Goal: Use online tool/utility: Utilize a website feature to perform a specific function

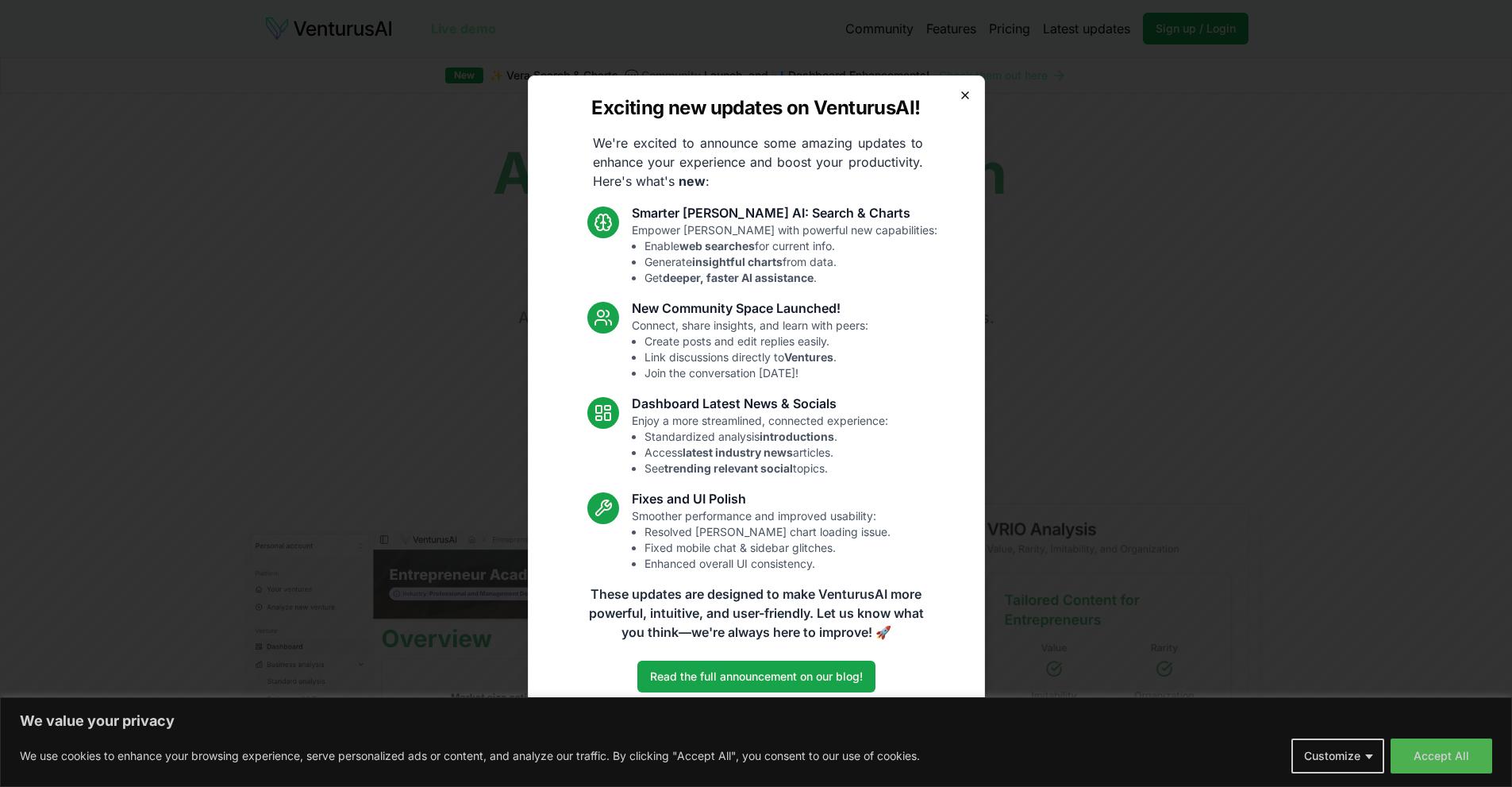
click at [968, 89] on icon "button" at bounding box center [965, 96] width 13 height 13
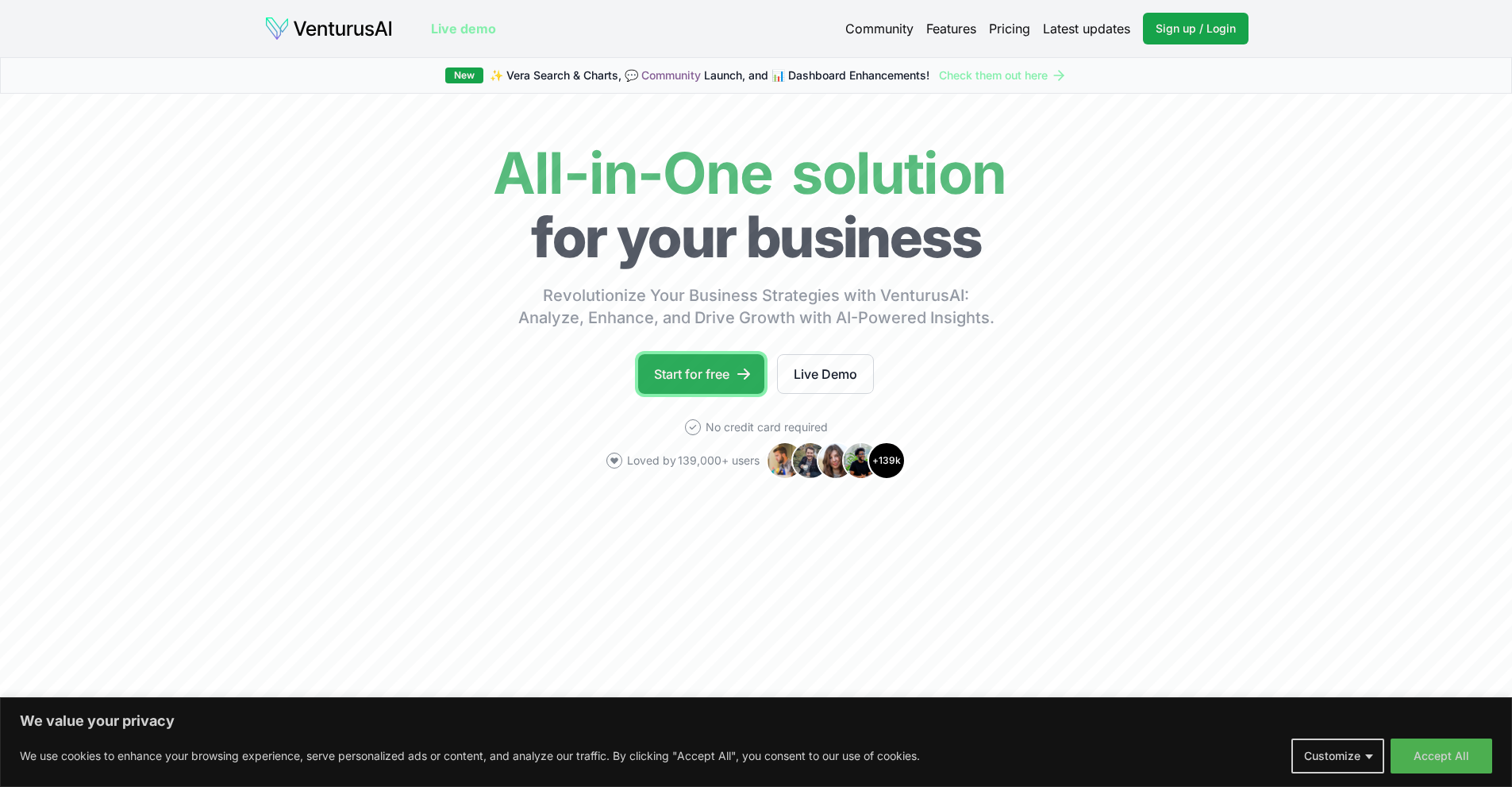
click at [692, 379] on link "Start for free" at bounding box center [701, 373] width 126 height 40
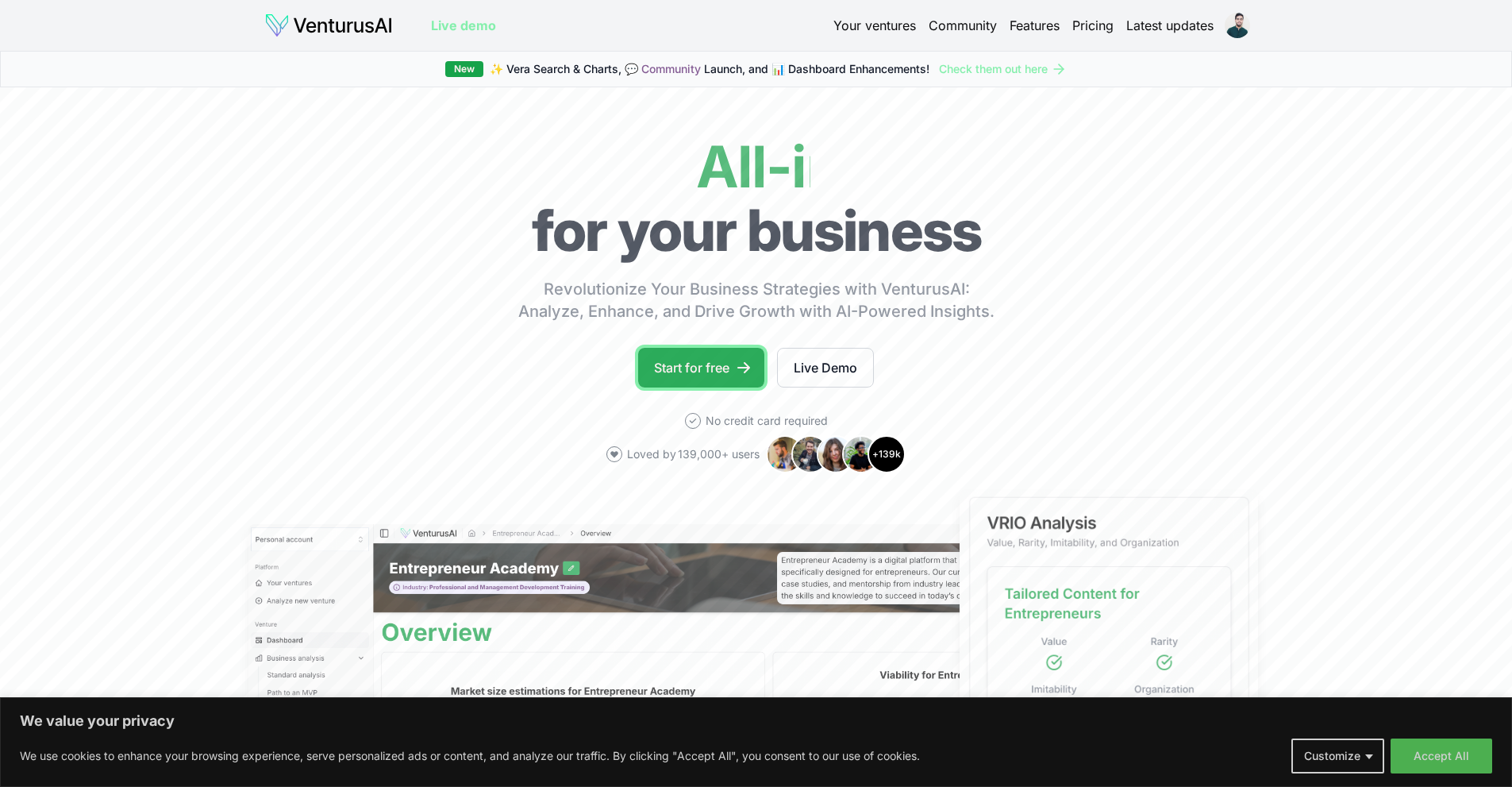
click at [666, 378] on link "Start for free" at bounding box center [701, 367] width 126 height 40
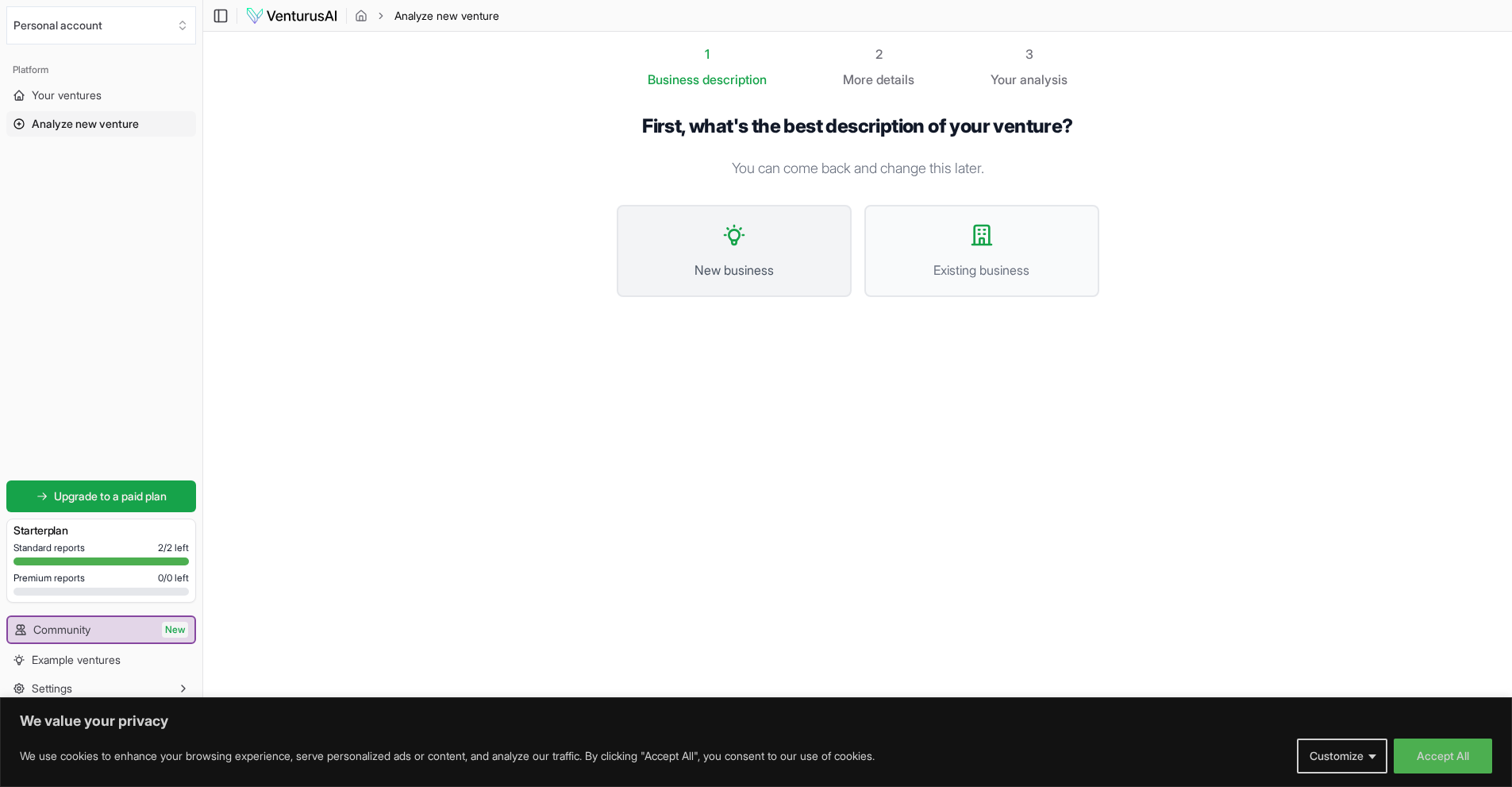
click at [745, 268] on span "New business" at bounding box center [734, 270] width 200 height 19
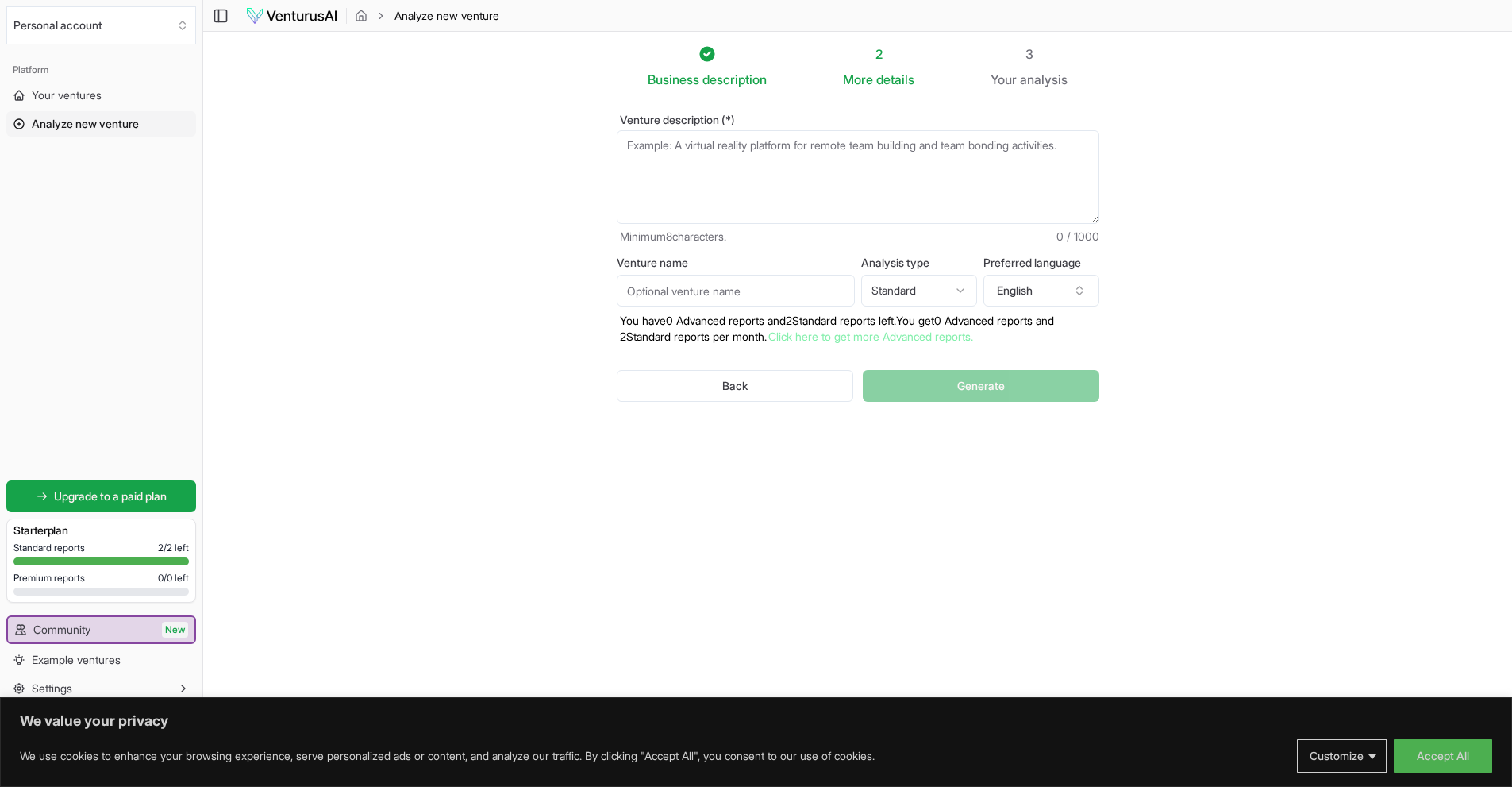
click at [723, 157] on textarea "Venture description (*)" at bounding box center [858, 177] width 483 height 94
type textarea "a"
type textarea "এ"
type textarea "আমি নতুন ব্যবসা করতে চাচ্ছি (ই-কমার্স) এখন তুমি বল [GEOGRAPHIC_DATA] কি সফল ভাব…"
click at [978, 393] on span "Generate" at bounding box center [981, 385] width 47 height 16
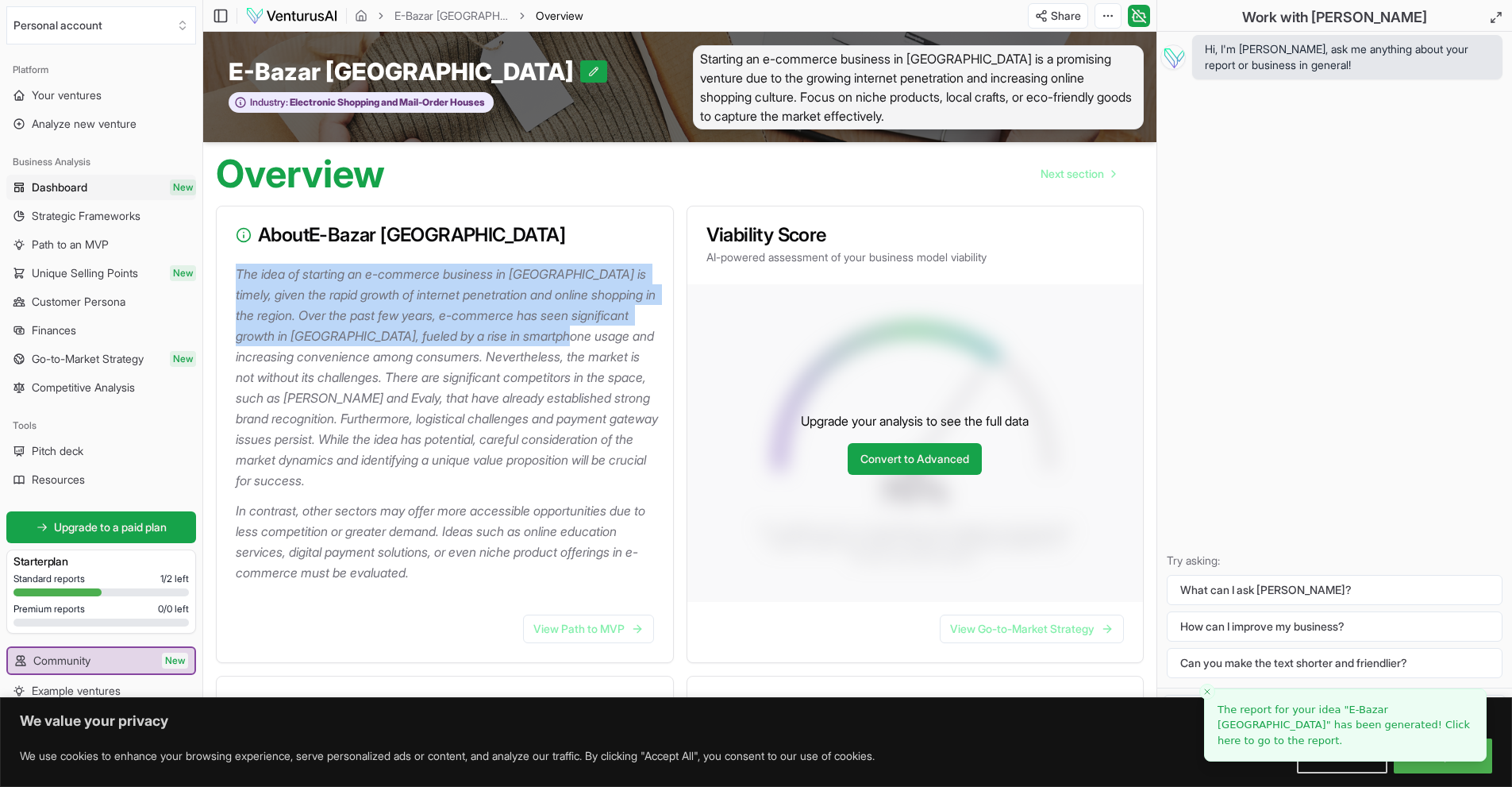
drag, startPoint x: 232, startPoint y: 271, endPoint x: 640, endPoint y: 331, distance: 412.4
click at [640, 331] on div "The idea of starting an e-commerce business in [GEOGRAPHIC_DATA] is timely, giv…" at bounding box center [445, 432] width 456 height 338
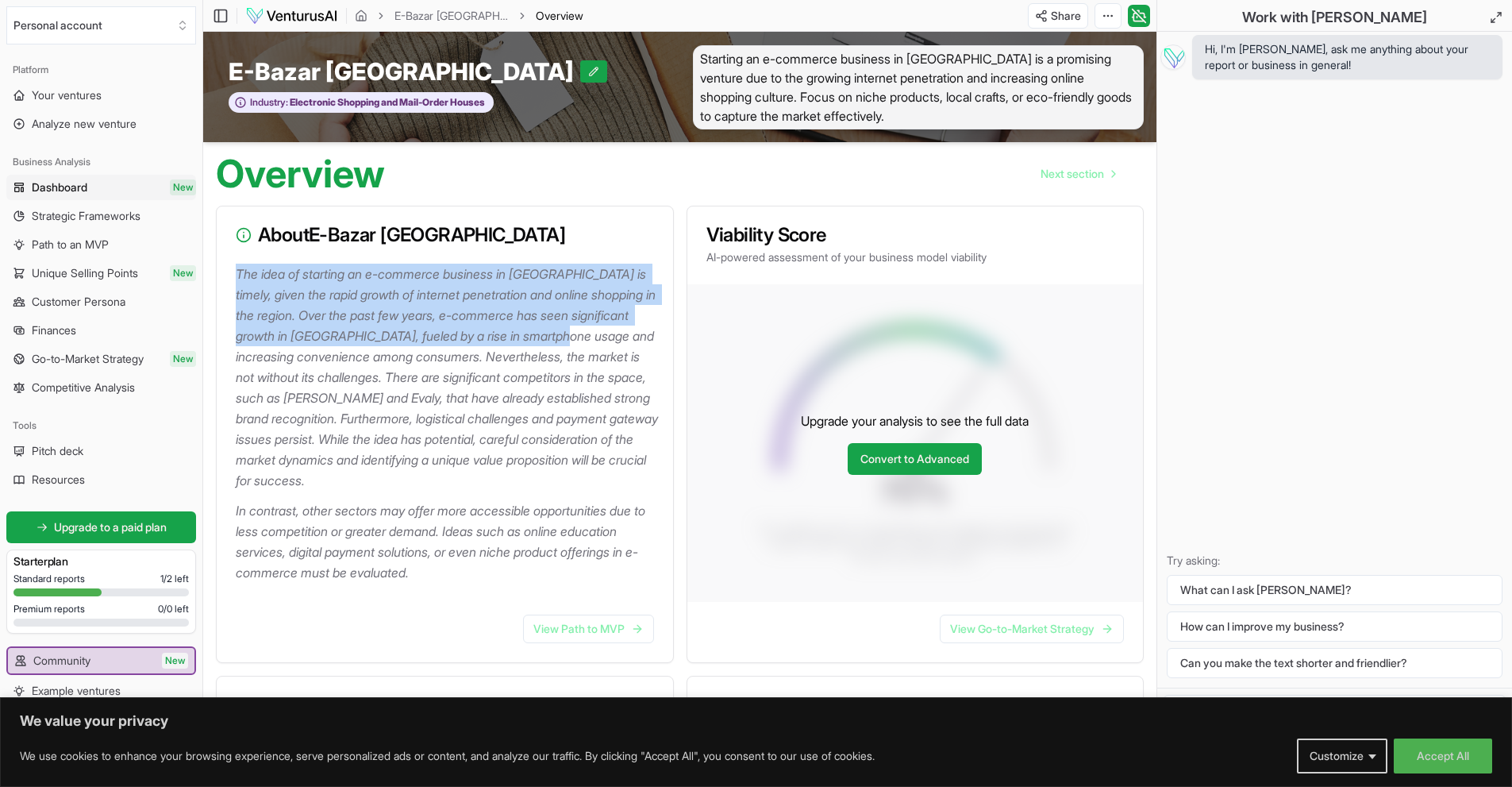
click at [627, 331] on p "The idea of starting an e-commerce business in [GEOGRAPHIC_DATA] is timely, giv…" at bounding box center [448, 377] width 425 height 227
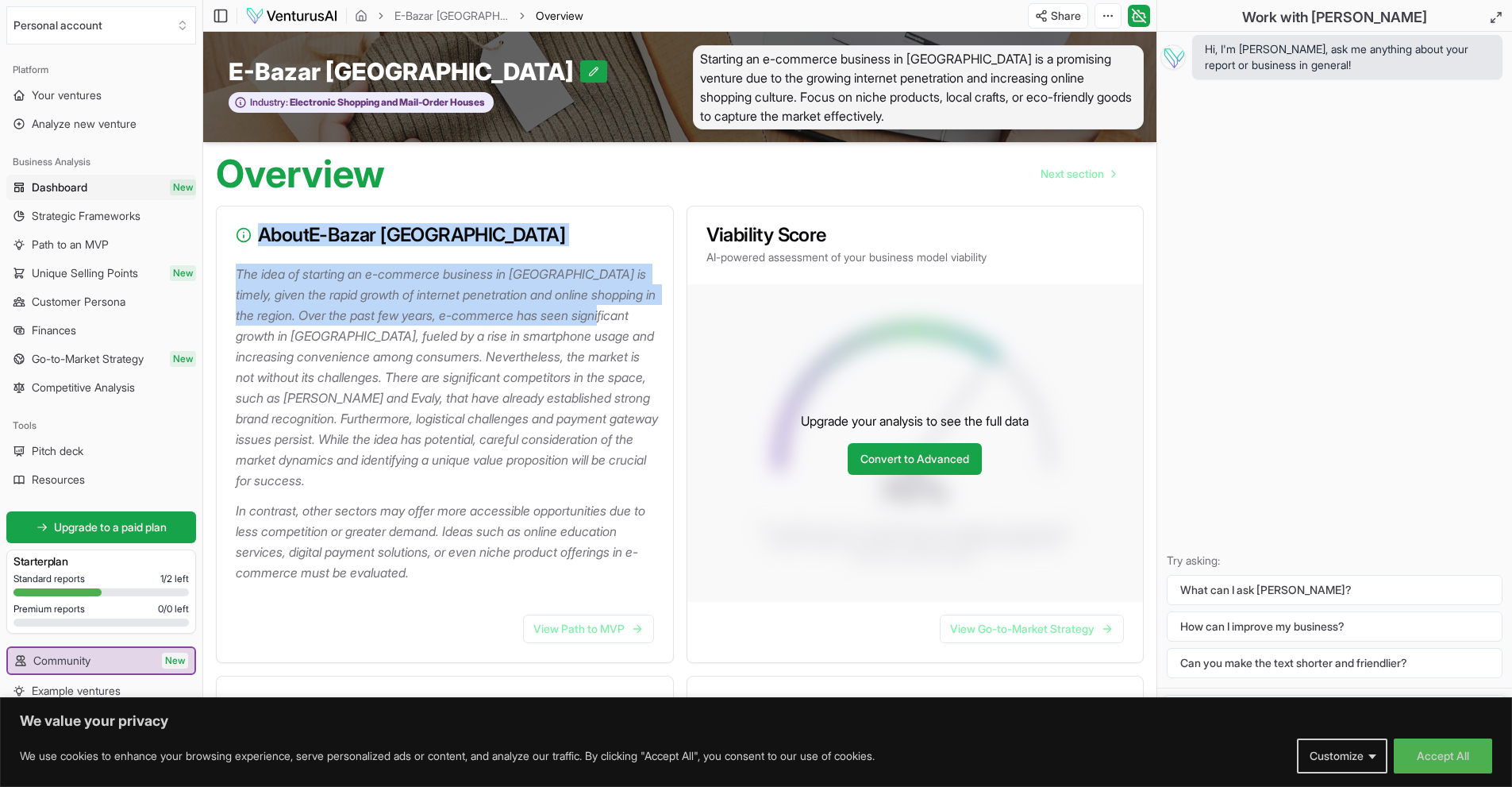
drag, startPoint x: 655, startPoint y: 315, endPoint x: 222, endPoint y: 261, distance: 436.4
click at [222, 261] on div "About E-Bazar [GEOGRAPHIC_DATA] The idea of starting an e-commerce business in …" at bounding box center [445, 434] width 458 height 457
click at [637, 318] on p "The idea of starting an e-commerce business in [GEOGRAPHIC_DATA] is timely, giv…" at bounding box center [448, 377] width 425 height 227
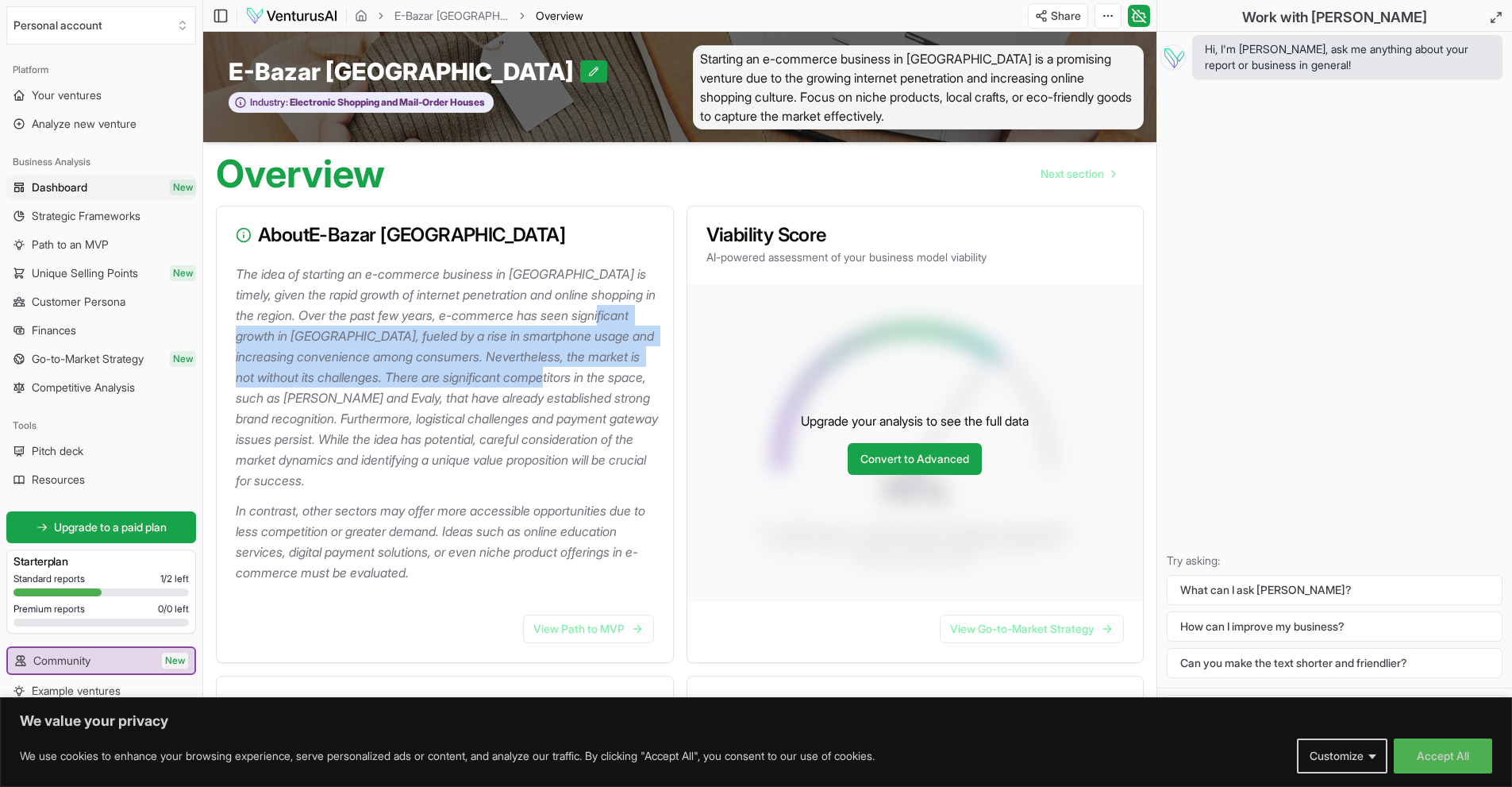
drag, startPoint x: 235, startPoint y: 335, endPoint x: 654, endPoint y: 370, distance: 420.5
click at [654, 370] on div "The idea of starting an e-commerce business in [GEOGRAPHIC_DATA] is timely, giv…" at bounding box center [445, 432] width 456 height 338
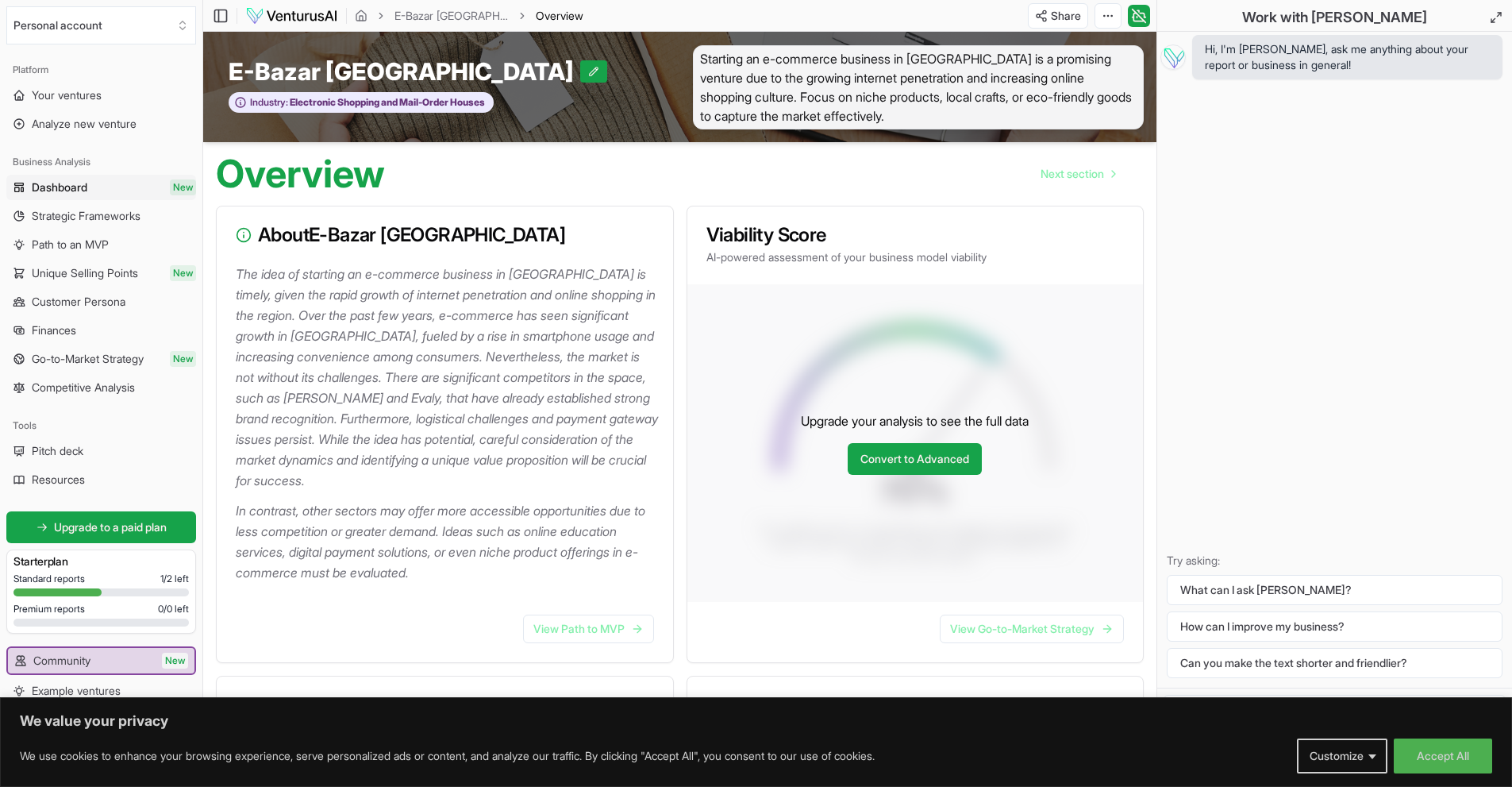
click at [647, 403] on p "The idea of starting an e-commerce business in [GEOGRAPHIC_DATA] is timely, giv…" at bounding box center [448, 377] width 425 height 227
drag, startPoint x: 660, startPoint y: 397, endPoint x: 605, endPoint y: 413, distance: 57.3
click at [605, 413] on p "The idea of starting an e-commerce business in [GEOGRAPHIC_DATA] is timely, giv…" at bounding box center [448, 377] width 425 height 227
click at [225, 393] on div "The idea of starting an e-commerce business in [GEOGRAPHIC_DATA] is timely, giv…" at bounding box center [445, 432] width 456 height 338
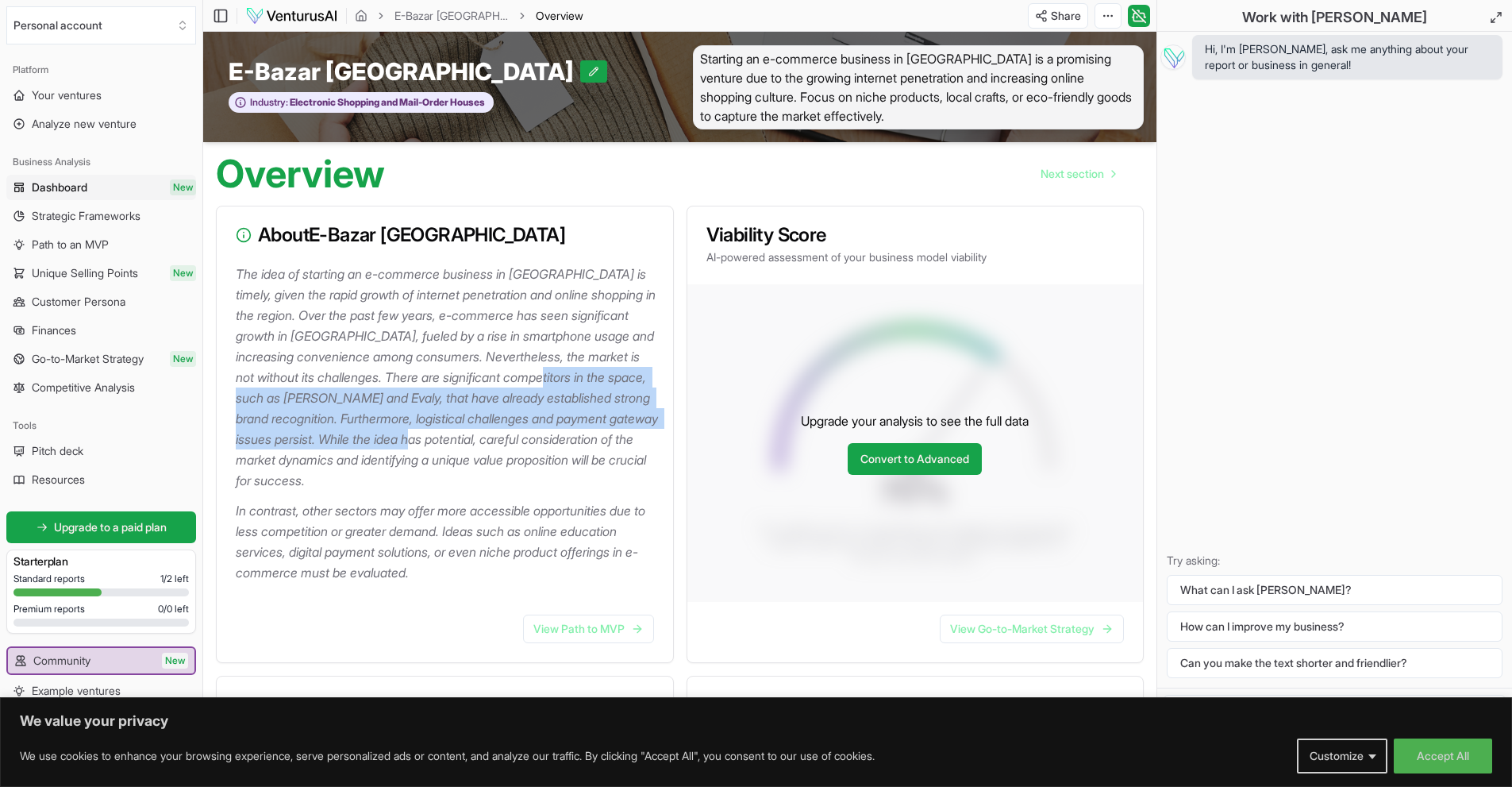
drag, startPoint x: 230, startPoint y: 393, endPoint x: 607, endPoint y: 446, distance: 380.7
click at [607, 446] on div "The idea of starting an e-commerce business in [GEOGRAPHIC_DATA] is timely, giv…" at bounding box center [445, 432] width 456 height 338
click at [625, 440] on p "The idea of starting an e-commerce business in [GEOGRAPHIC_DATA] is timely, giv…" at bounding box center [448, 377] width 425 height 227
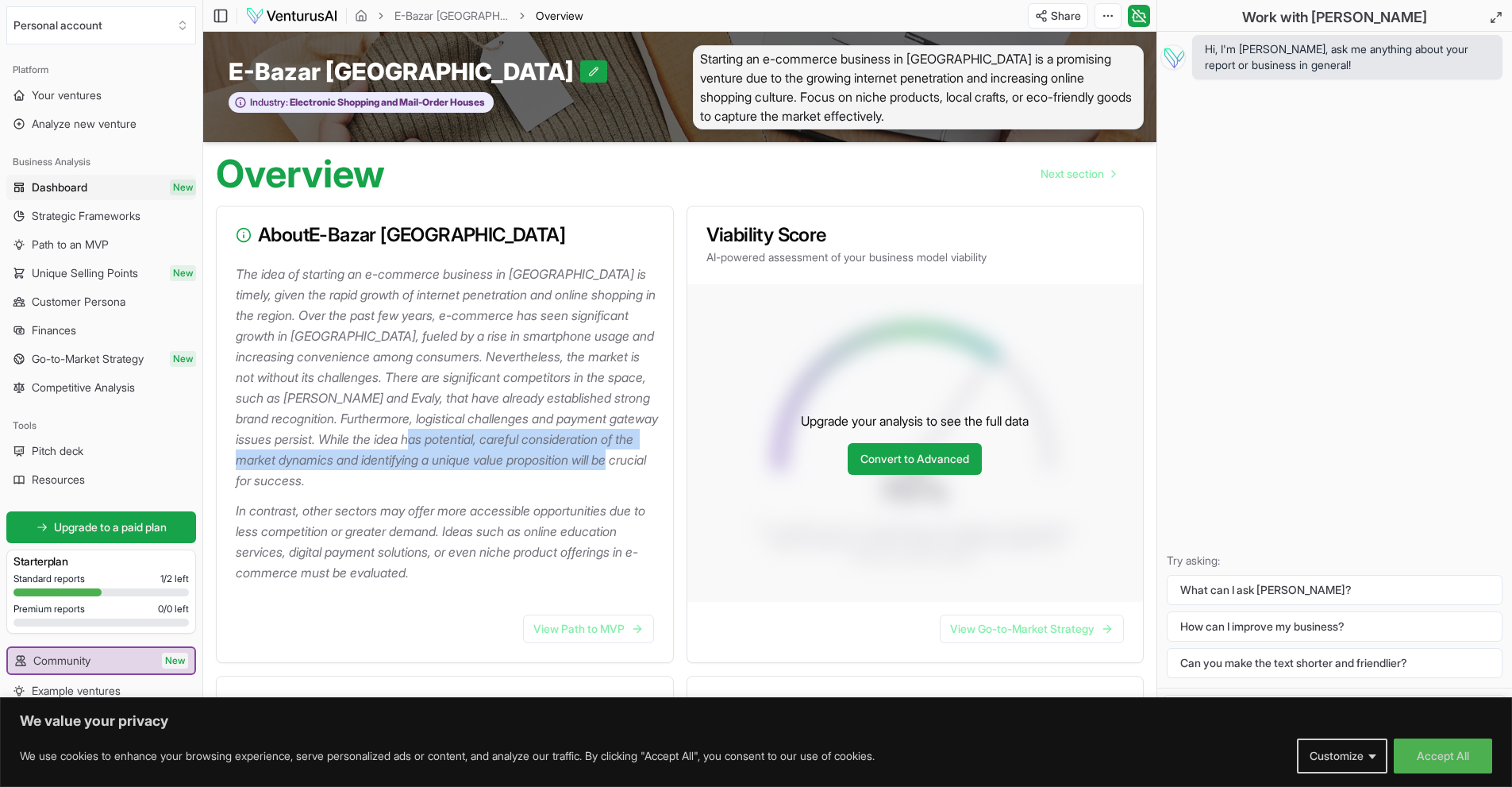
drag, startPoint x: 250, startPoint y: 464, endPoint x: 479, endPoint y: 475, distance: 229.3
click at [479, 475] on div "The idea of starting an e-commerce business in [GEOGRAPHIC_DATA] is timely, giv…" at bounding box center [445, 432] width 456 height 338
click at [565, 470] on p "The idea of starting an e-commerce business in [GEOGRAPHIC_DATA] is timely, giv…" at bounding box center [448, 377] width 425 height 227
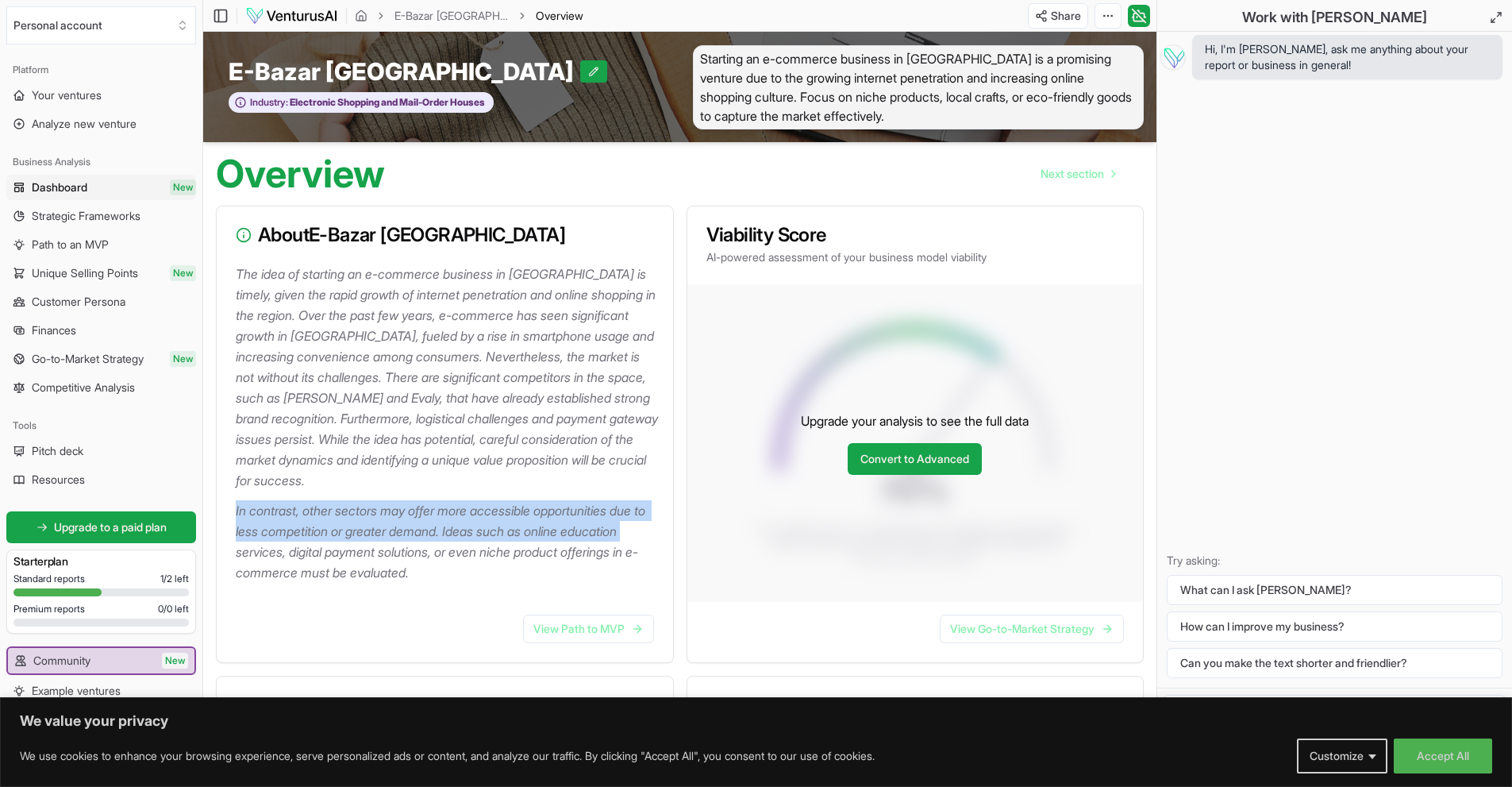
drag, startPoint x: 235, startPoint y: 505, endPoint x: 660, endPoint y: 532, distance: 425.9
click at [660, 532] on div "The idea of starting an e-commerce business in [GEOGRAPHIC_DATA] is timely, giv…" at bounding box center [445, 432] width 456 height 338
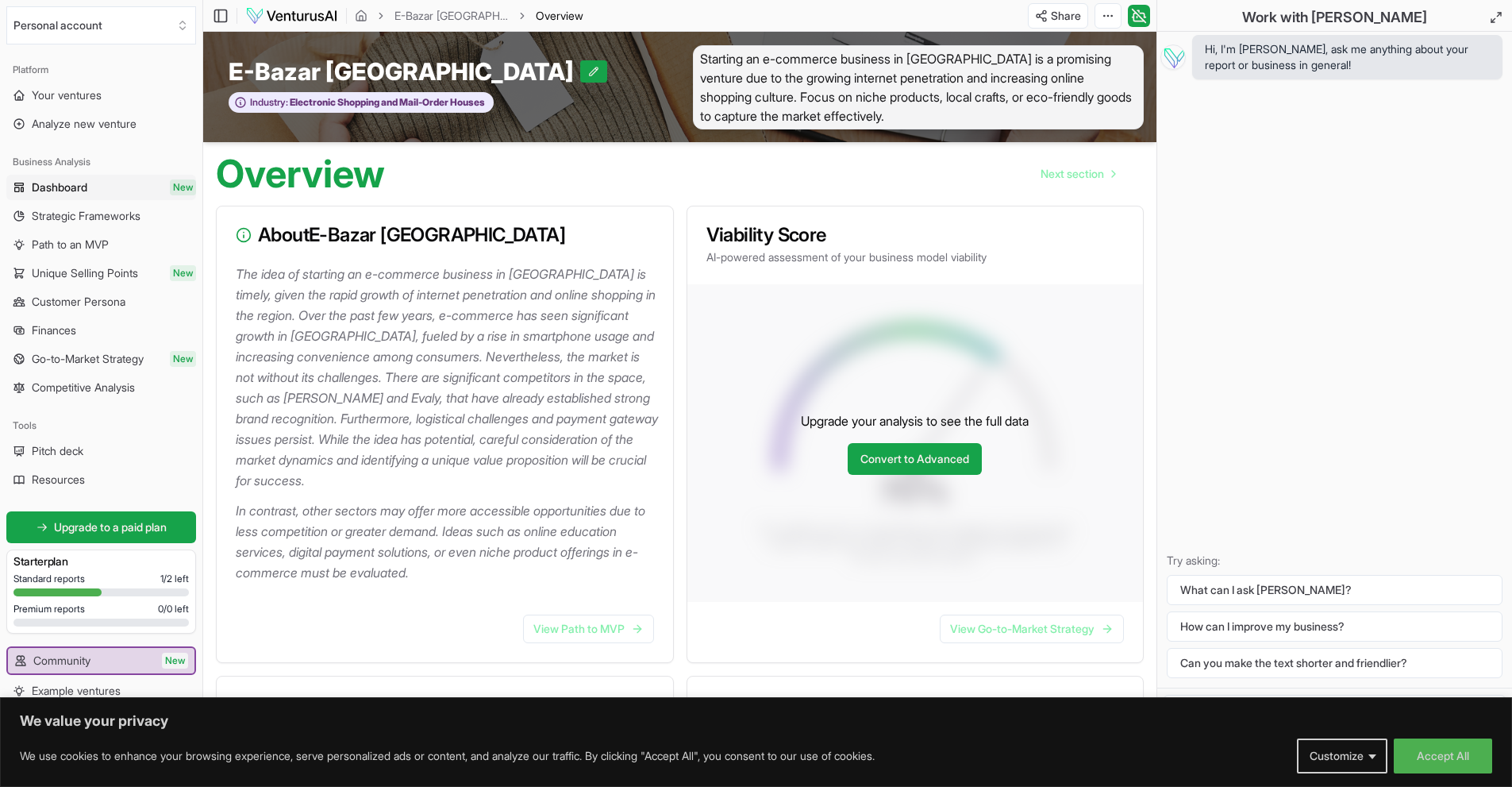
click at [500, 568] on p "In contrast, other sectors may offer more accessible opportunities due to less …" at bounding box center [448, 541] width 425 height 83
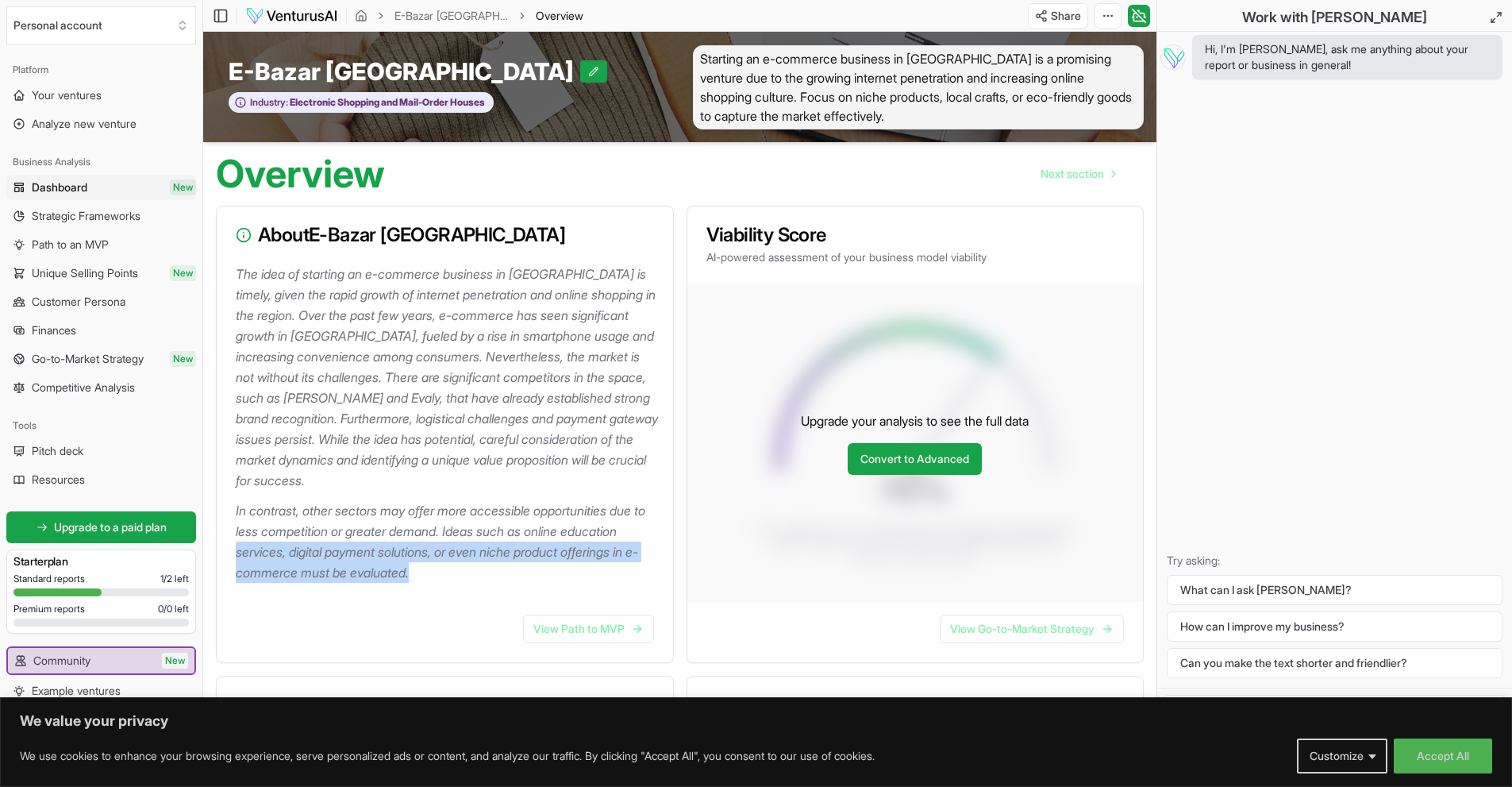
drag, startPoint x: 235, startPoint y: 548, endPoint x: 430, endPoint y: 574, distance: 196.7
click at [430, 574] on p "In contrast, other sectors may offer more accessible opportunities due to less …" at bounding box center [448, 541] width 425 height 83
click at [469, 588] on div "The idea of starting an e-commerce business in [GEOGRAPHIC_DATA] is timely, giv…" at bounding box center [445, 432] width 456 height 338
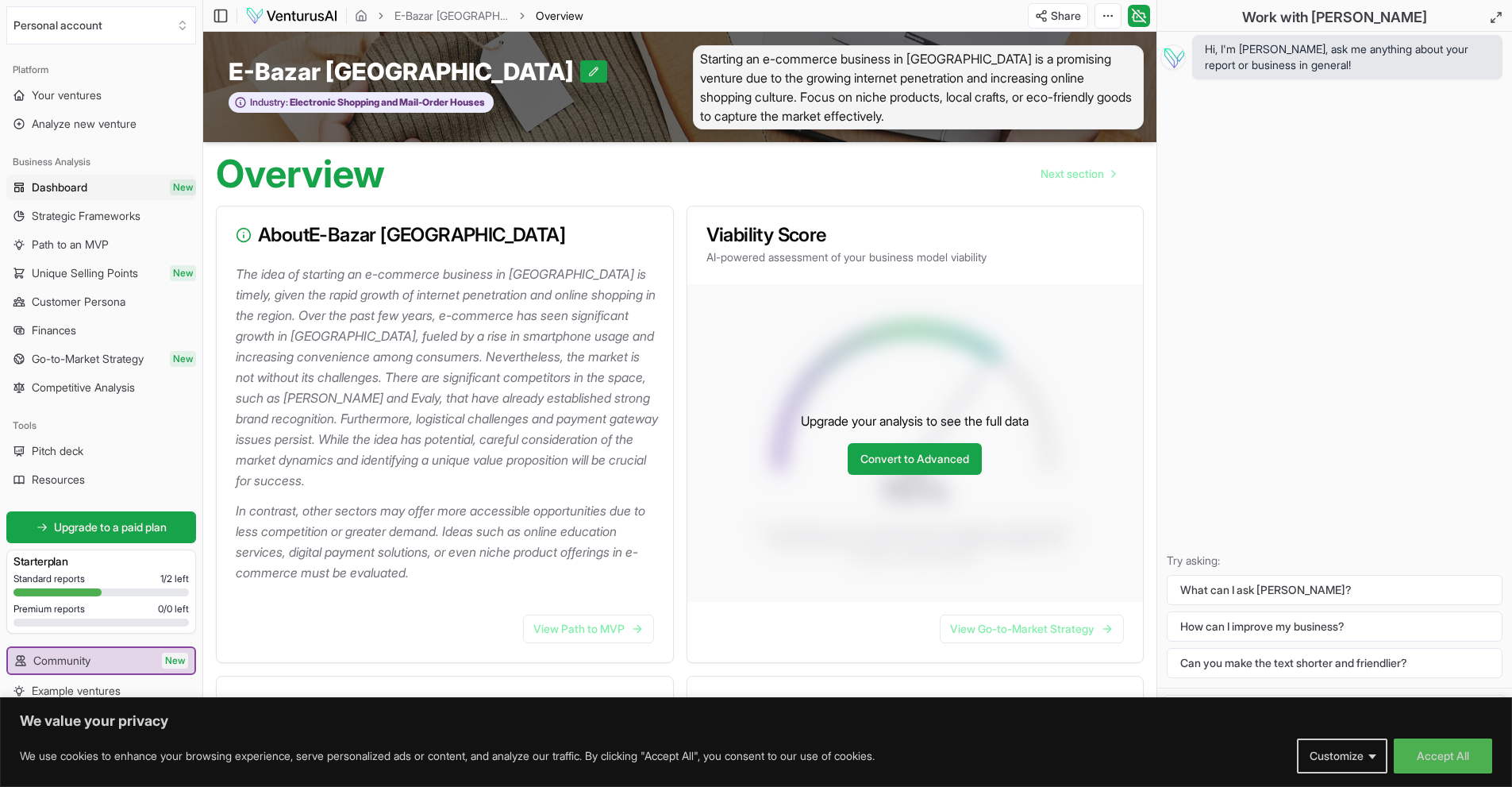
scroll to position [264, 0]
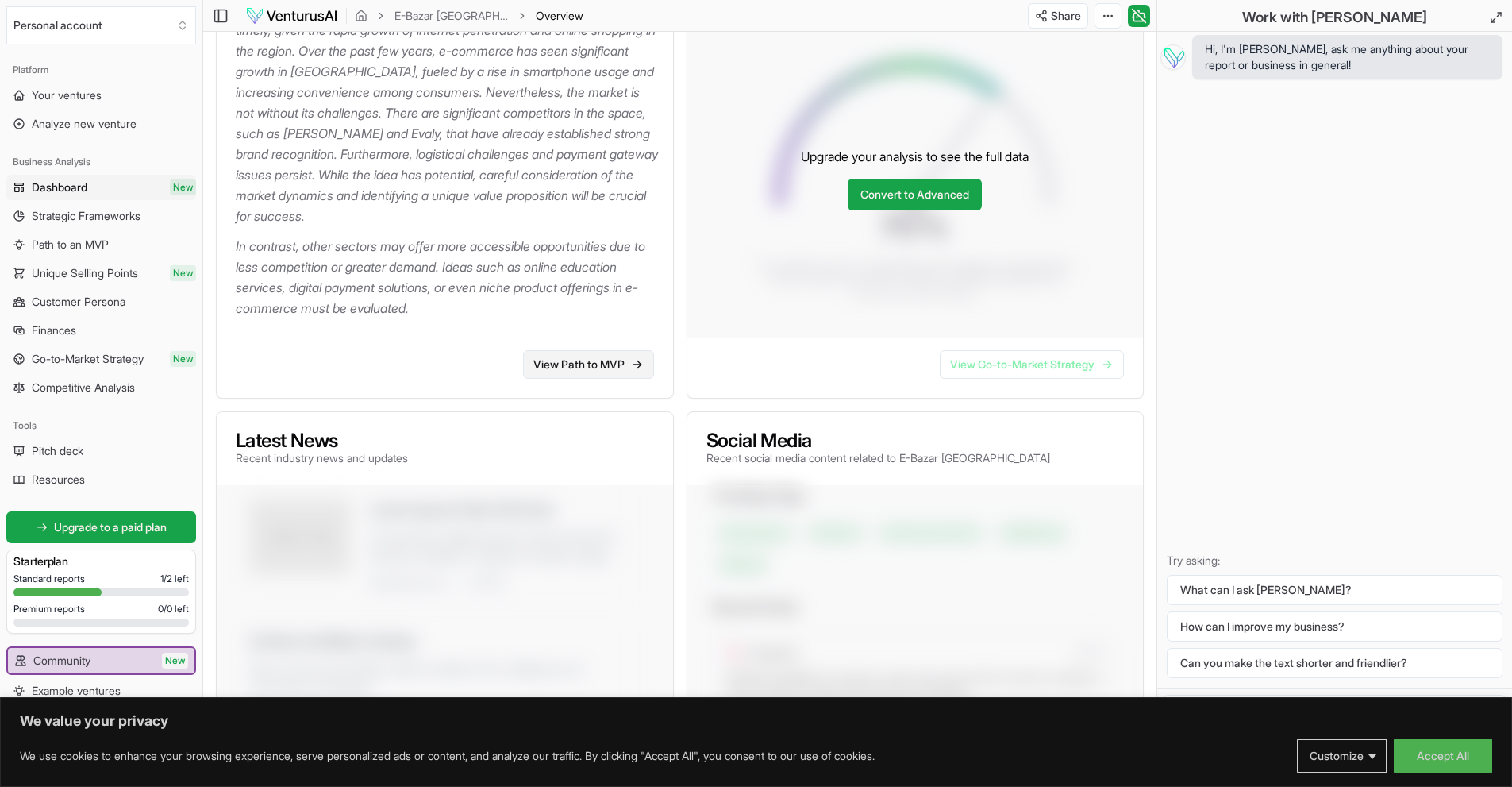
click at [618, 365] on link "View Path to MVP" at bounding box center [588, 364] width 131 height 29
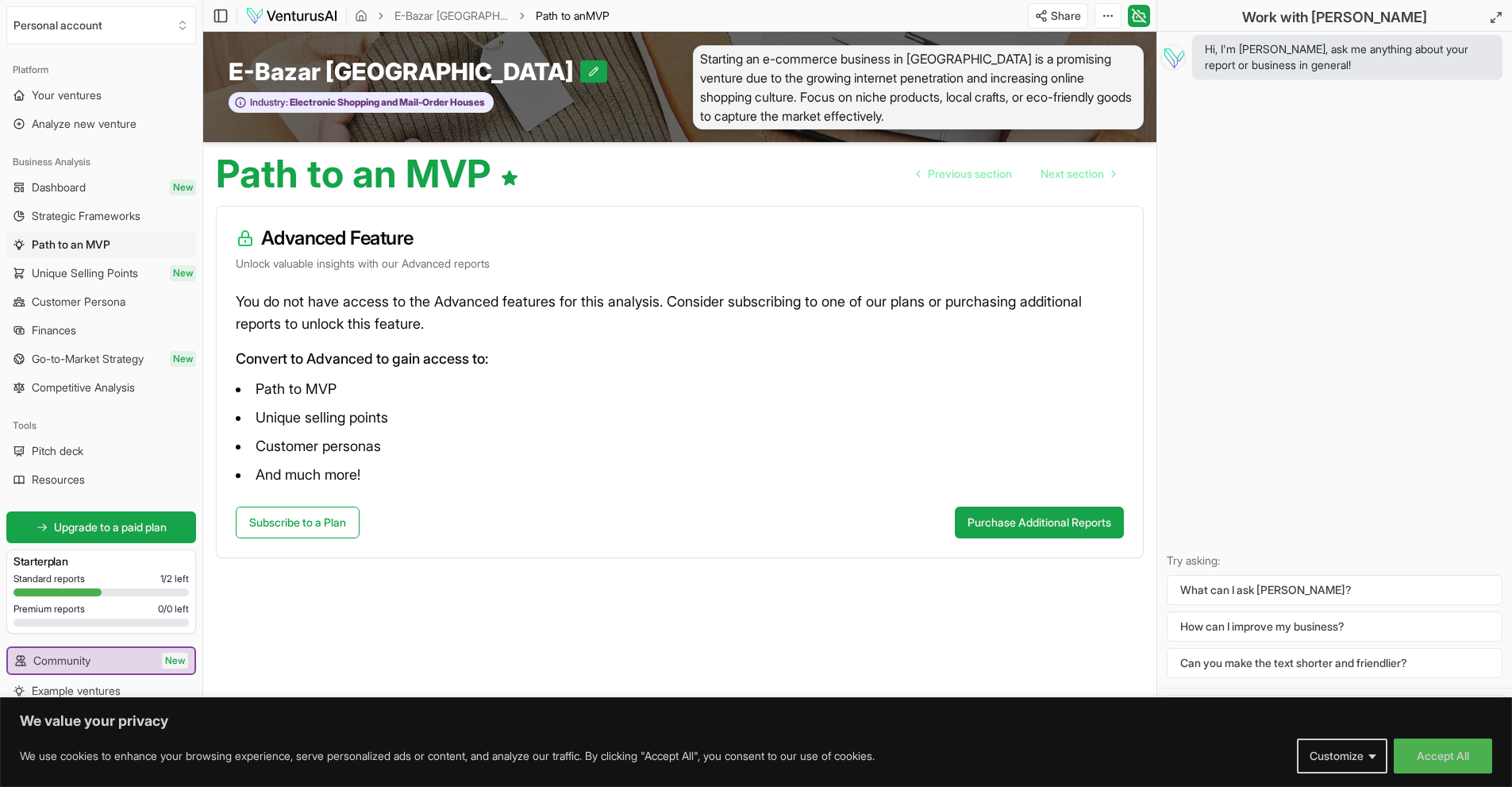
scroll to position [1, 0]
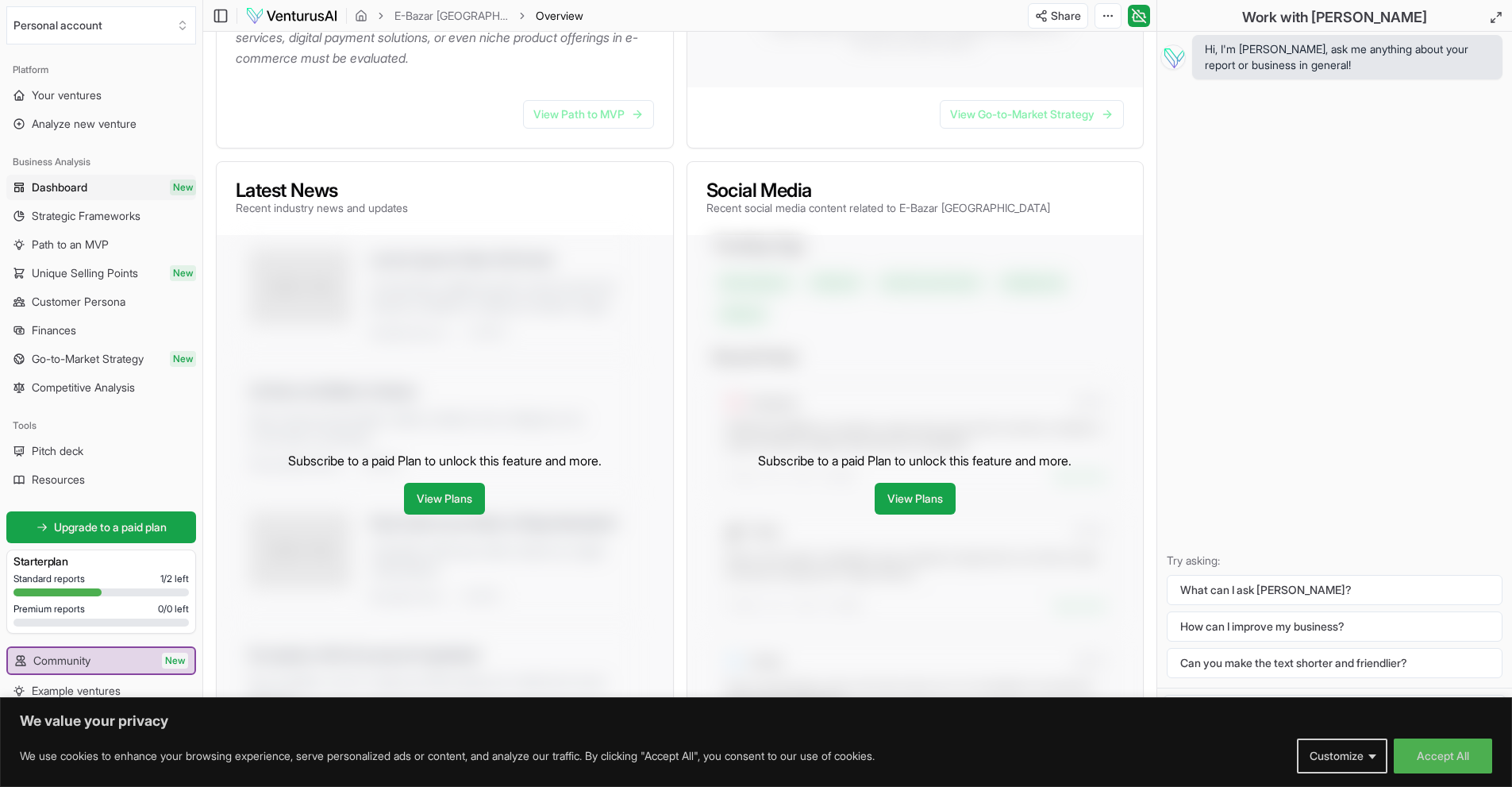
scroll to position [529, 0]
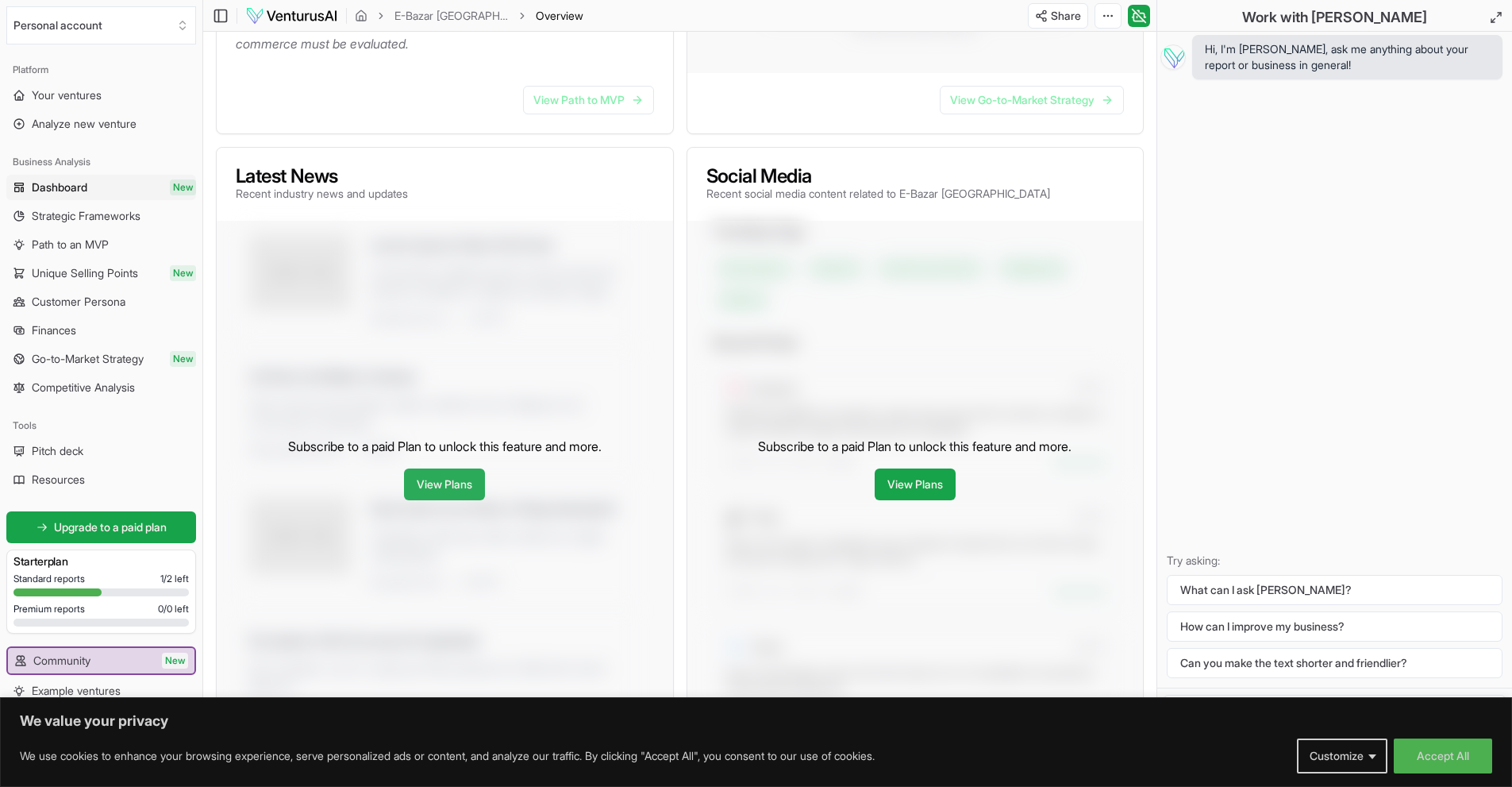
click at [434, 495] on link "View Plans" at bounding box center [444, 484] width 81 height 32
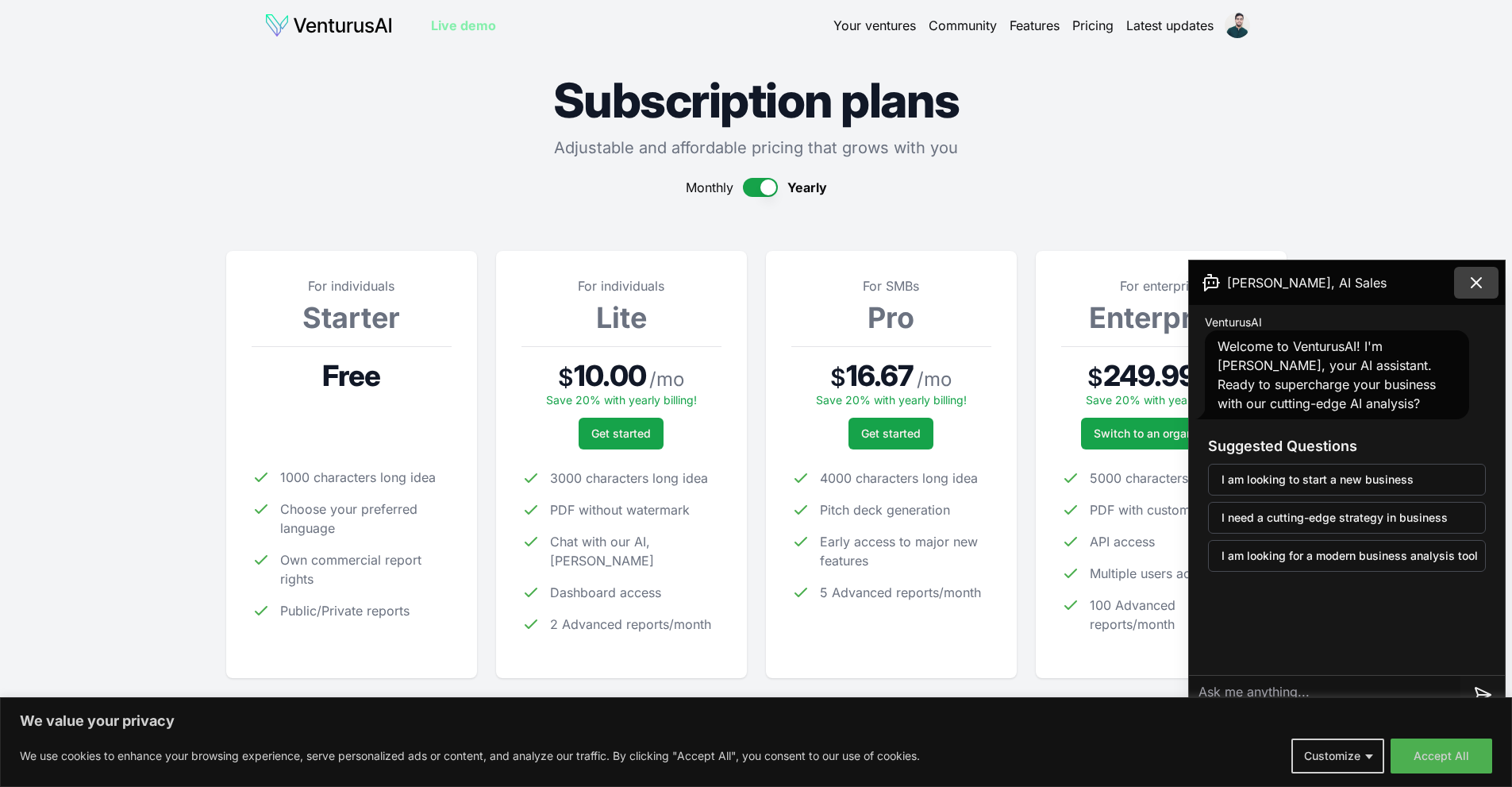
click at [1478, 282] on icon at bounding box center [1476, 282] width 19 height 19
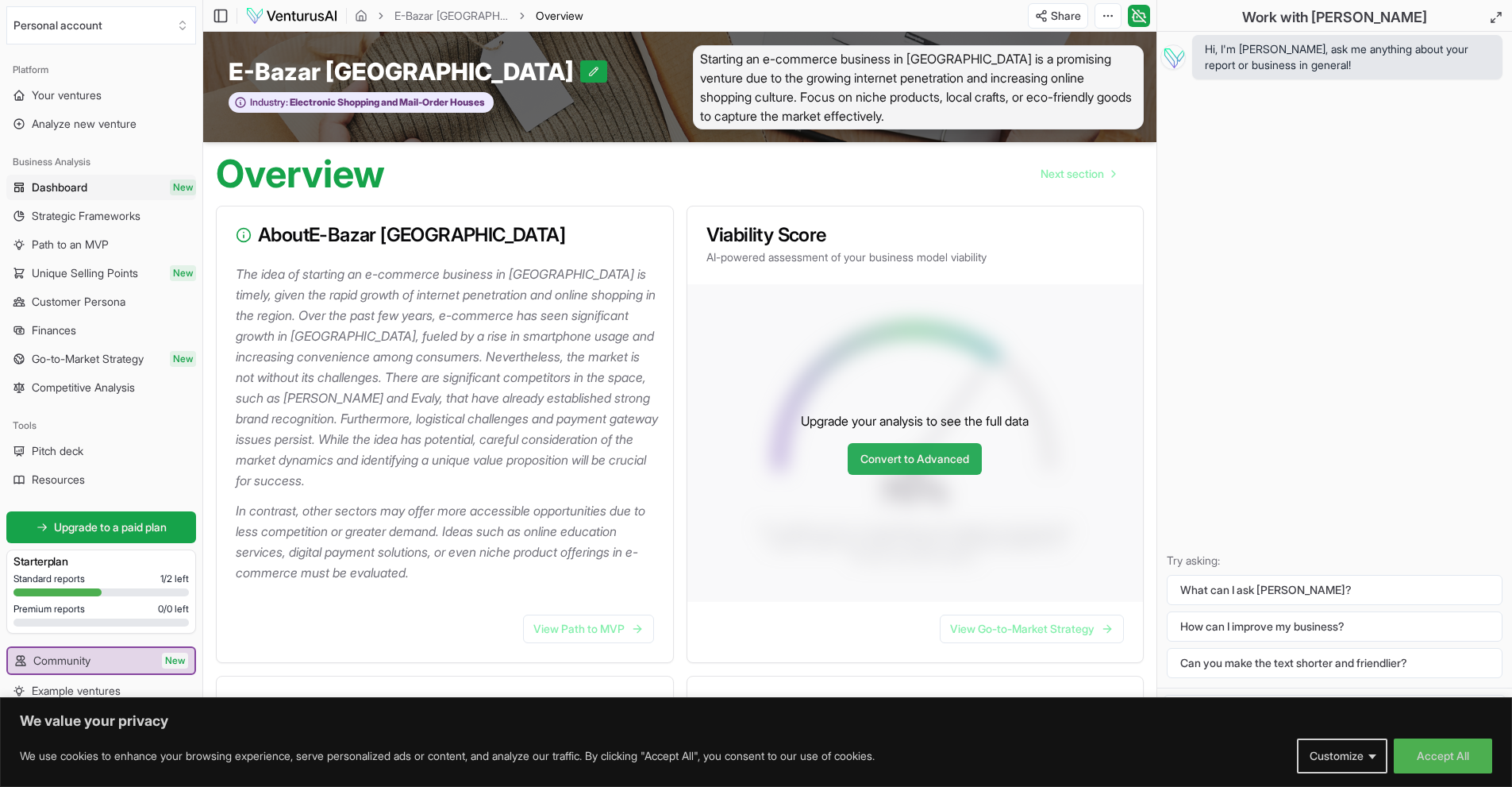
click at [896, 460] on link "Convert to Advanced" at bounding box center [915, 458] width 134 height 32
